Goal: Task Accomplishment & Management: Manage account settings

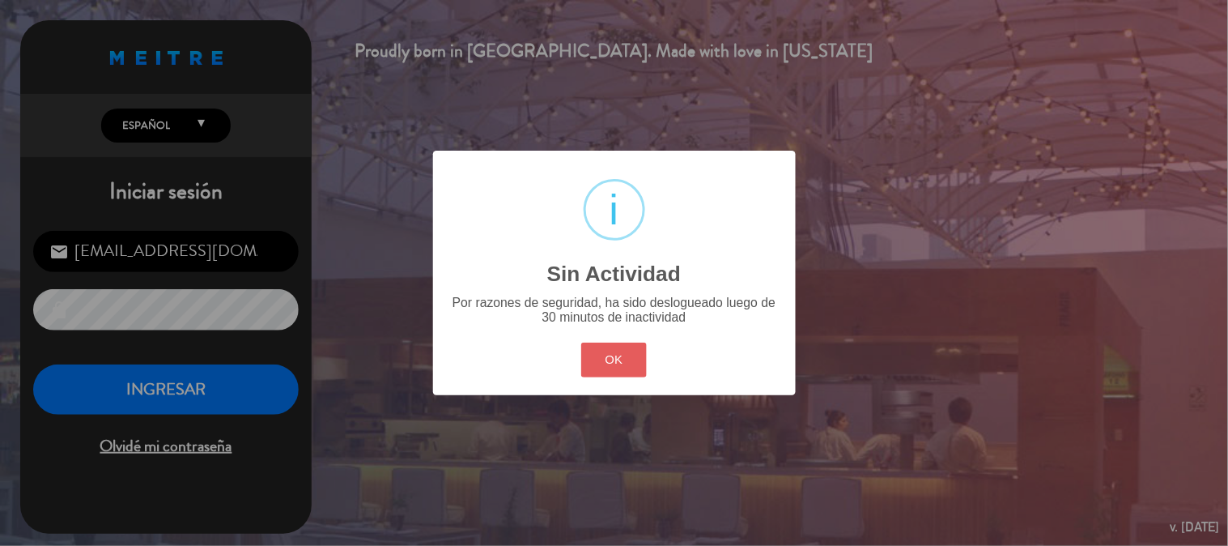
click at [594, 350] on button "OK" at bounding box center [614, 359] width 66 height 35
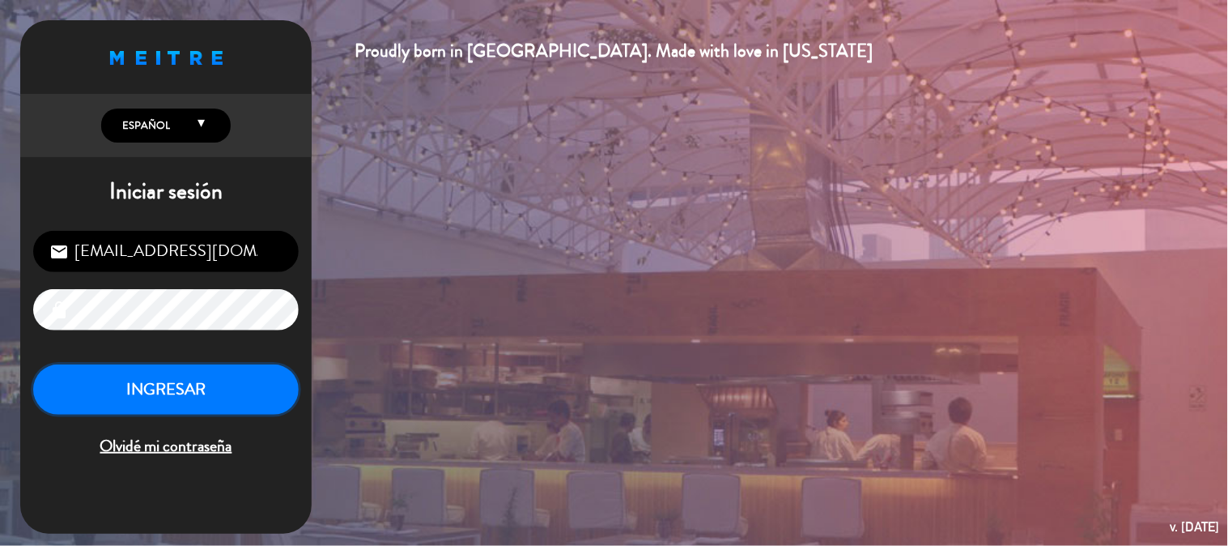
click at [91, 371] on button "INGRESAR" at bounding box center [165, 389] width 265 height 51
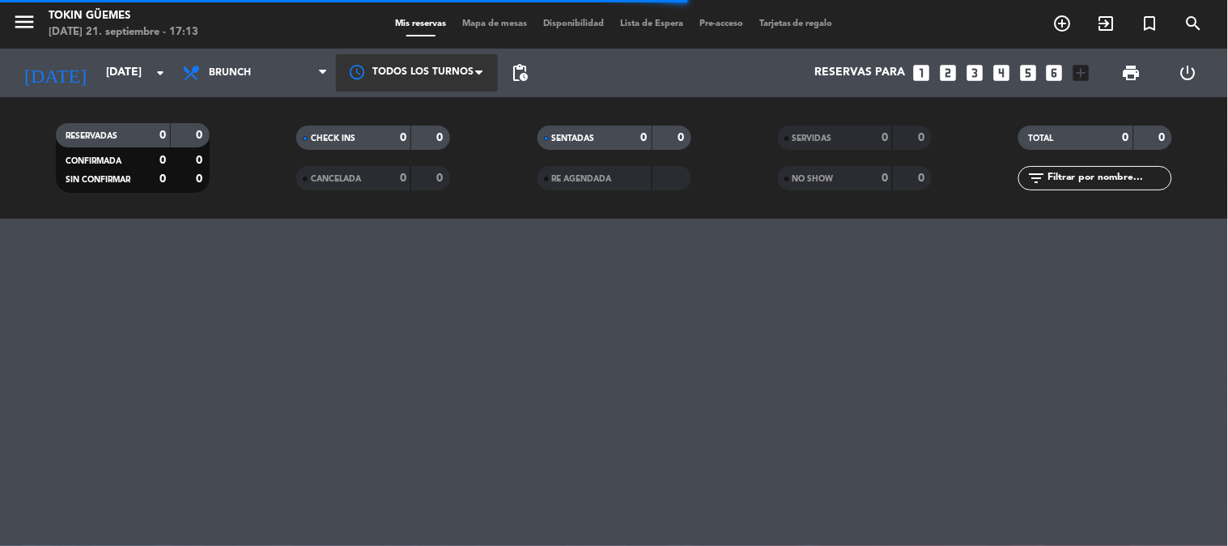
click at [427, 62] on div at bounding box center [417, 72] width 162 height 36
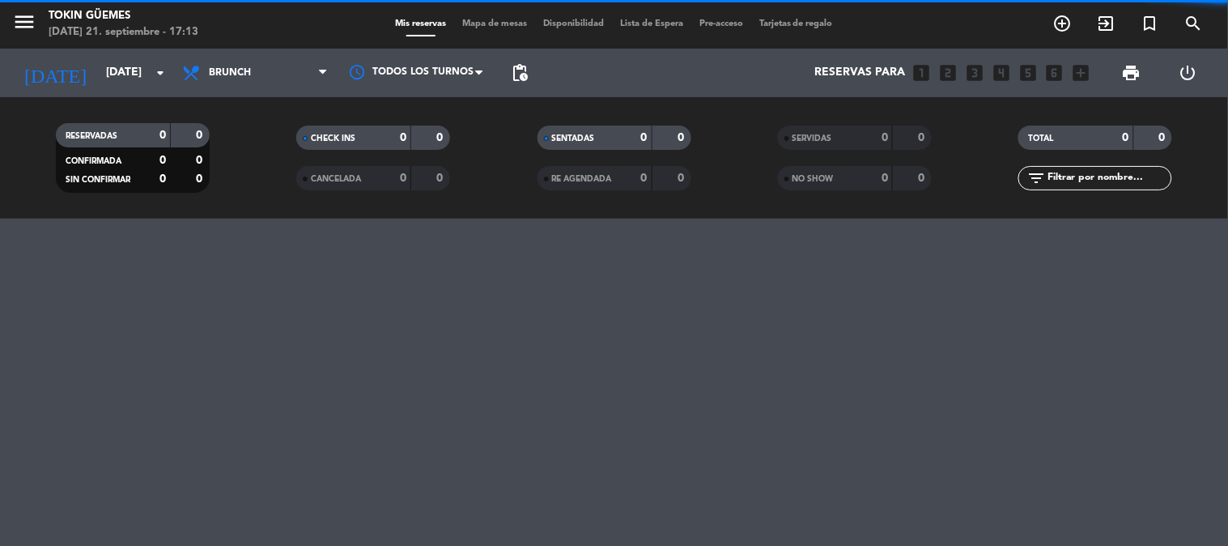
click at [321, 74] on icon at bounding box center [322, 72] width 7 height 13
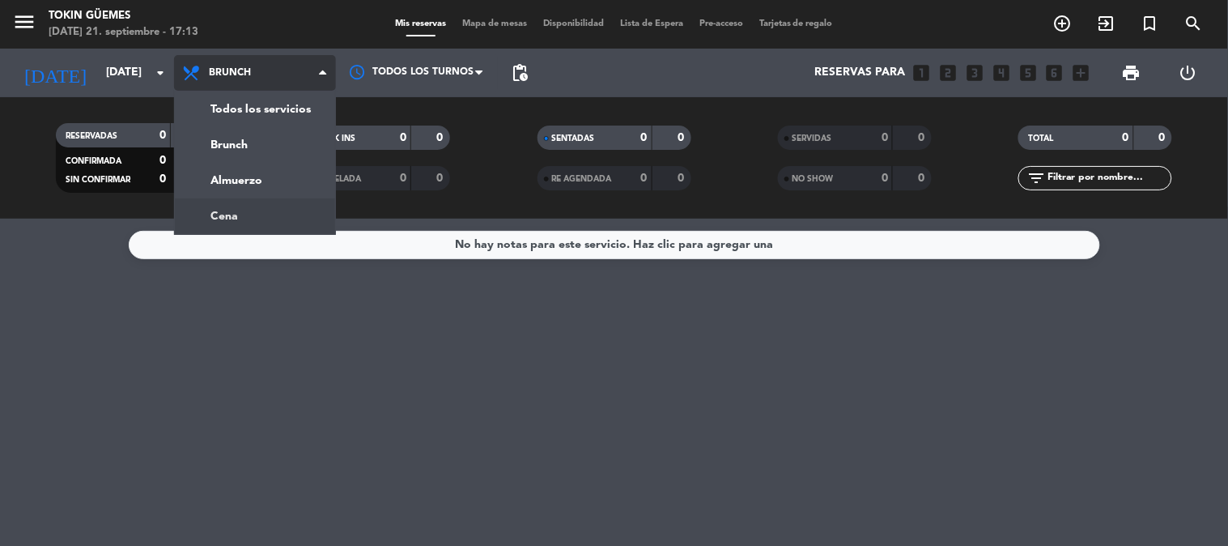
click at [311, 204] on div "menu Tokin [PERSON_NAME][DATE] 21. septiembre - 17:13 Mis reservas Mapa de mesa…" at bounding box center [614, 109] width 1228 height 219
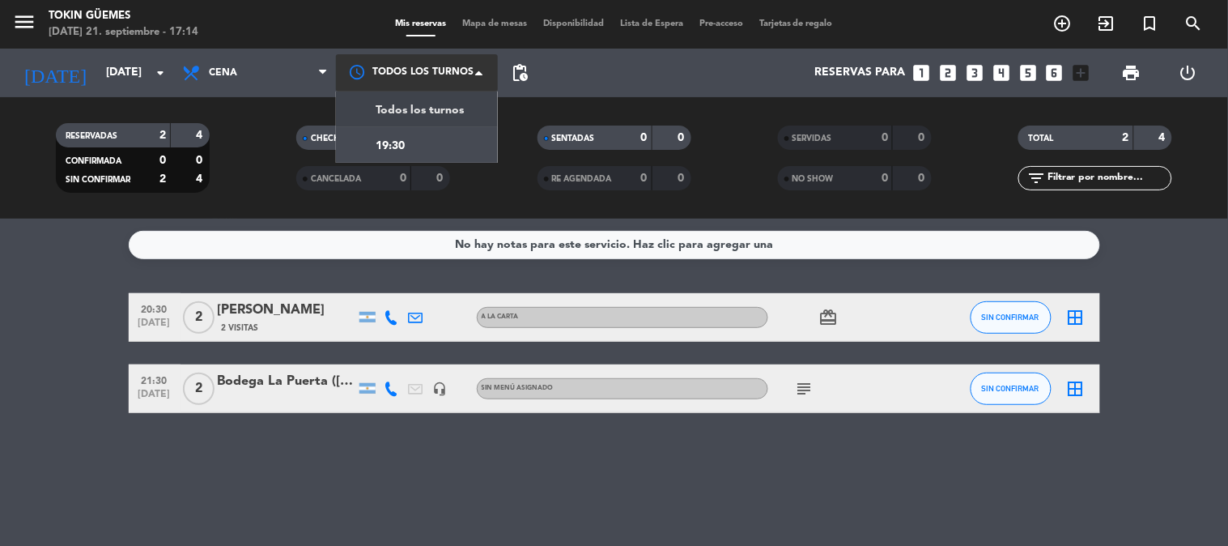
click at [414, 66] on div at bounding box center [417, 72] width 162 height 36
click at [467, 152] on div "19:30" at bounding box center [417, 145] width 162 height 36
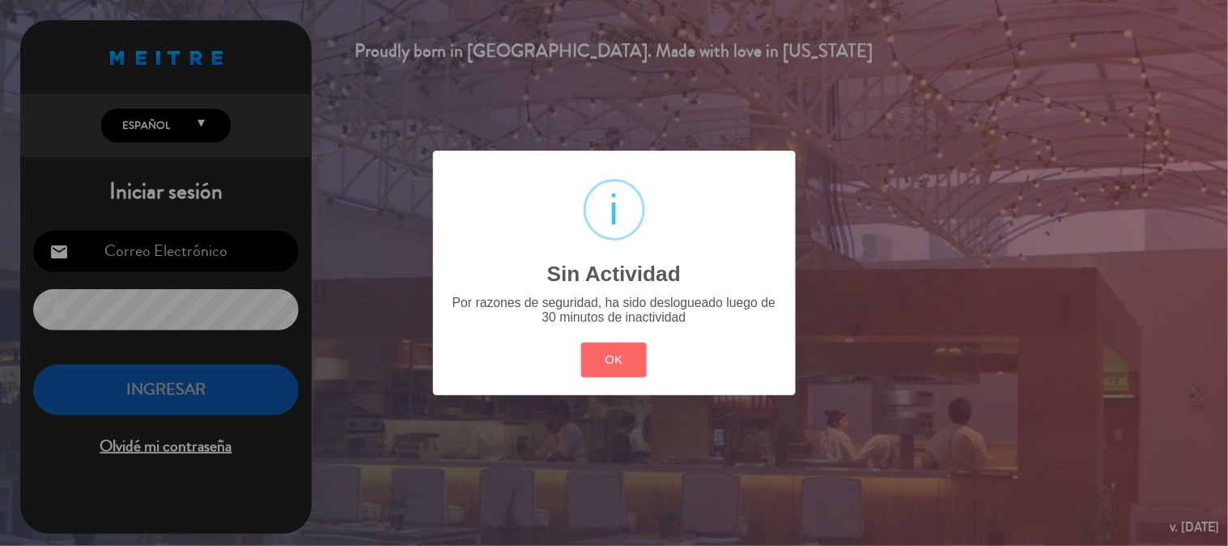
type input "[EMAIL_ADDRESS][DOMAIN_NAME]"
